Goal: Navigation & Orientation: Understand site structure

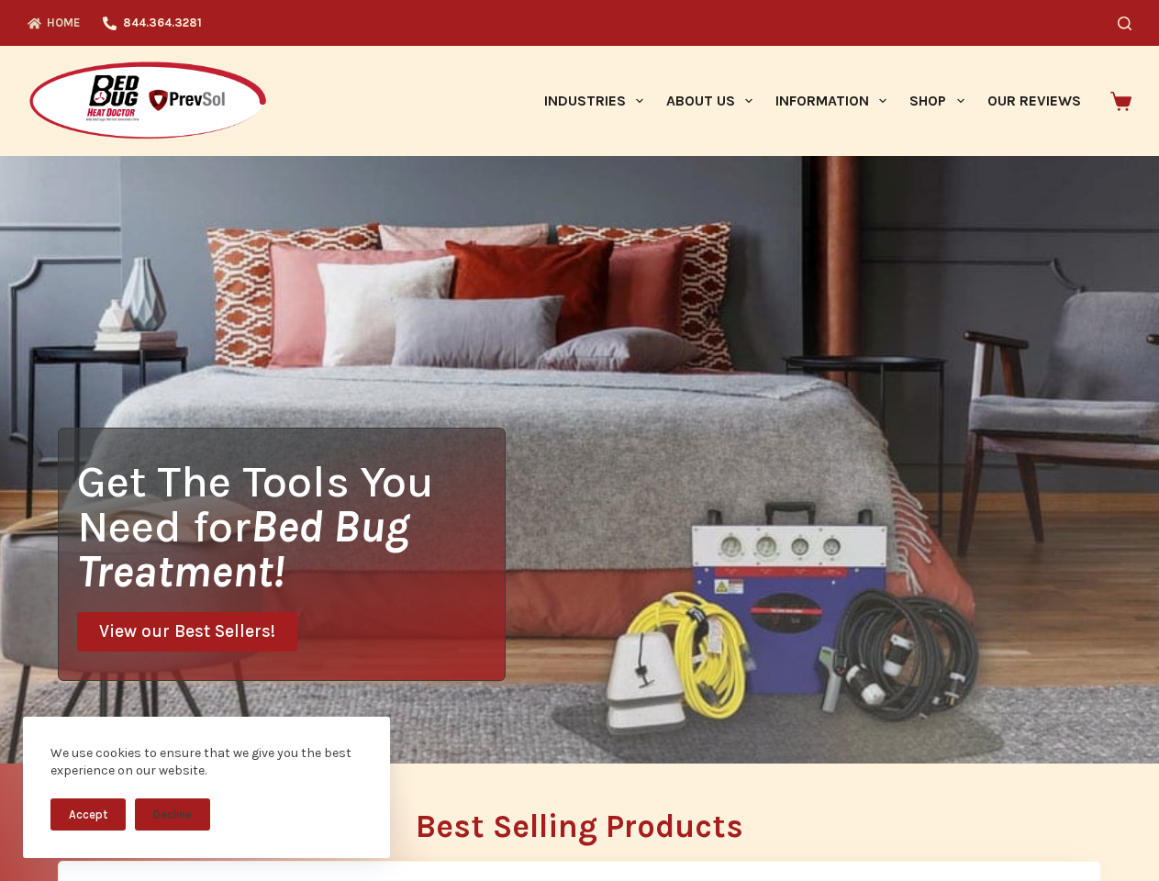
click at [579, 441] on div "Get The Tools You Need for Bed Bug Treatment! View our Best Sellers!" at bounding box center [579, 460] width 1159 height 608
click at [88, 814] on button "Accept" at bounding box center [87, 815] width 75 height 32
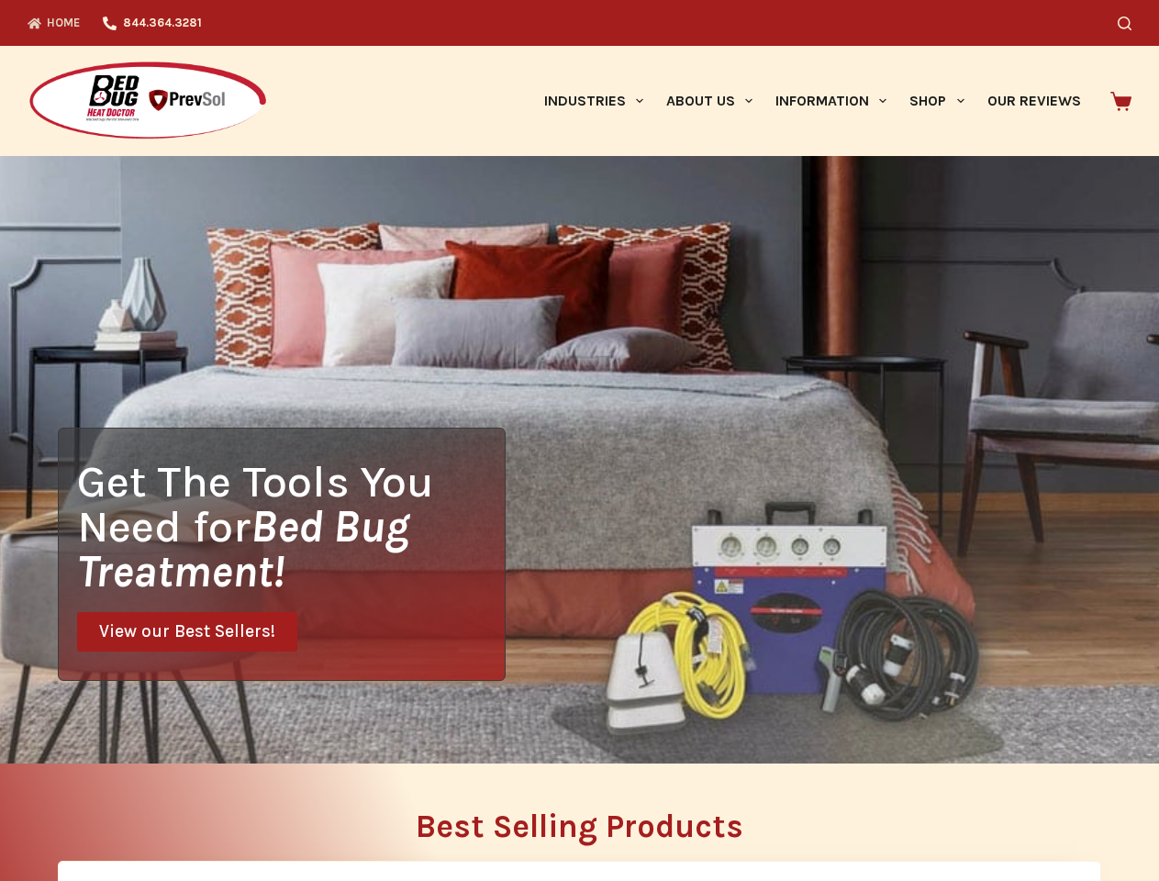
click at [173, 814] on button "Decline" at bounding box center [172, 828] width 75 height 32
click at [1132, 23] on icon "Search" at bounding box center [1125, 24] width 14 height 14
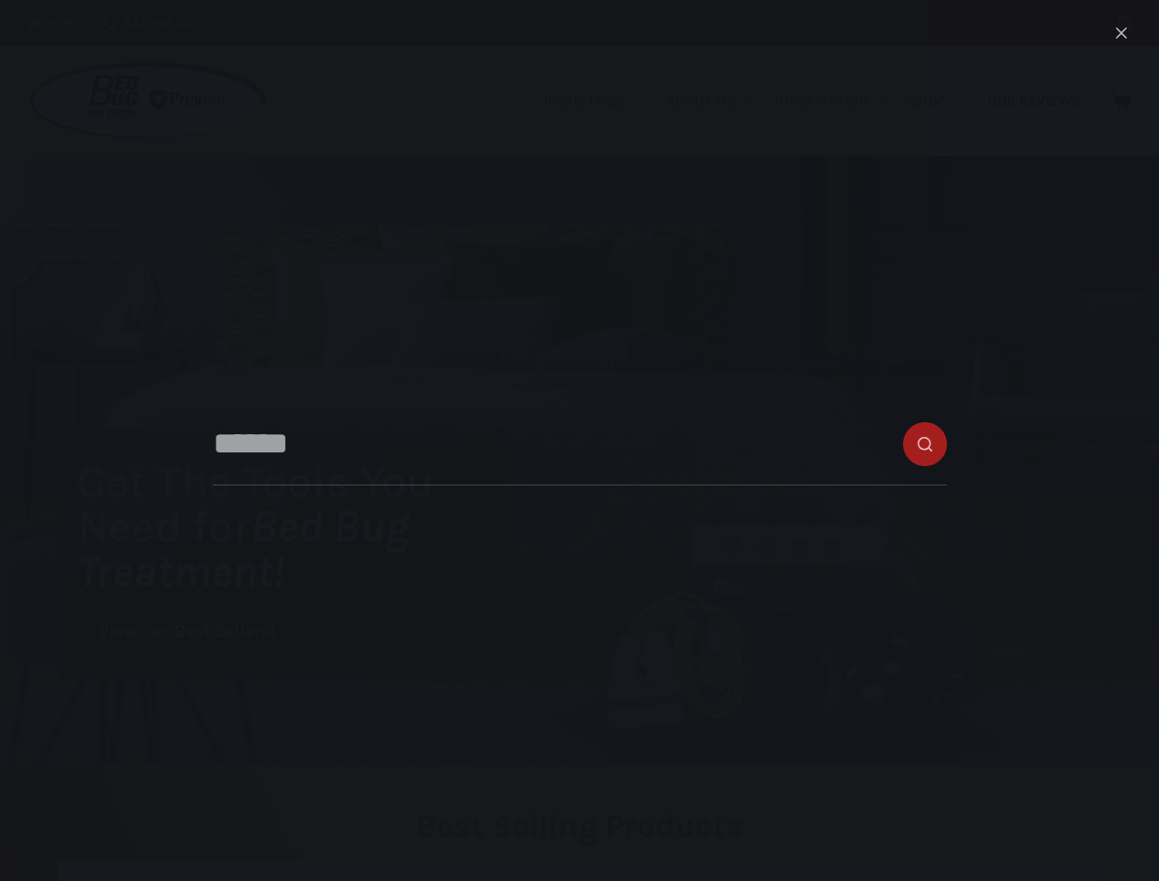
click at [600, 101] on link "Industries" at bounding box center [593, 101] width 122 height 110
click at [717, 101] on link "About Us" at bounding box center [708, 101] width 109 height 110
click at [839, 101] on link "Information" at bounding box center [832, 101] width 134 height 110
click at [945, 101] on link "Shop" at bounding box center [937, 101] width 77 height 110
